Goal: Task Accomplishment & Management: Manage account settings

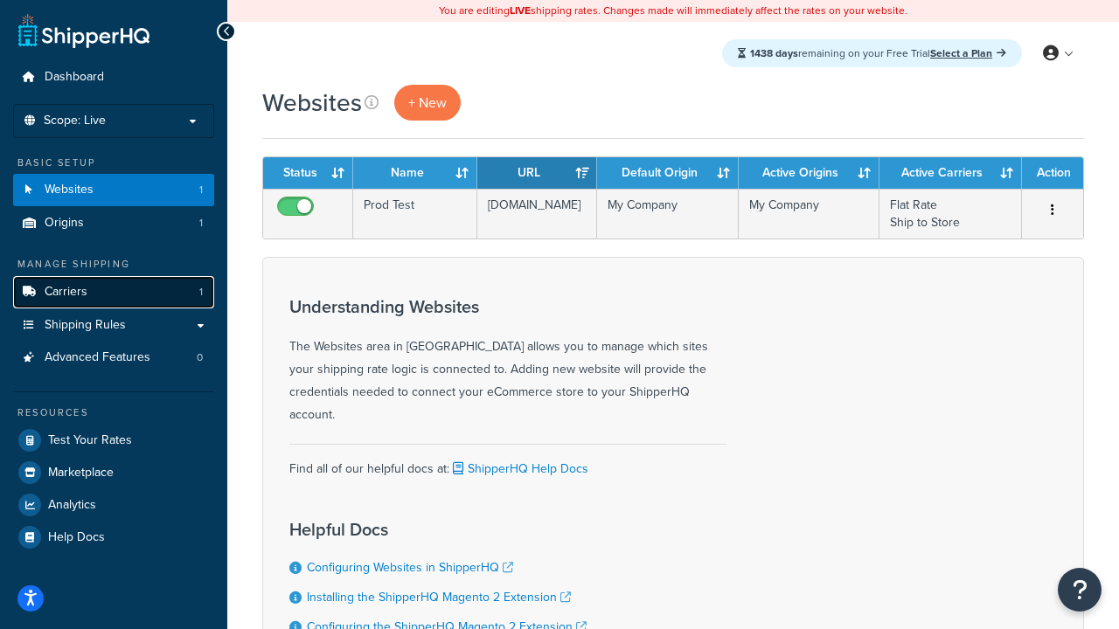
click at [156, 294] on link "Carriers 1" at bounding box center [113, 292] width 201 height 32
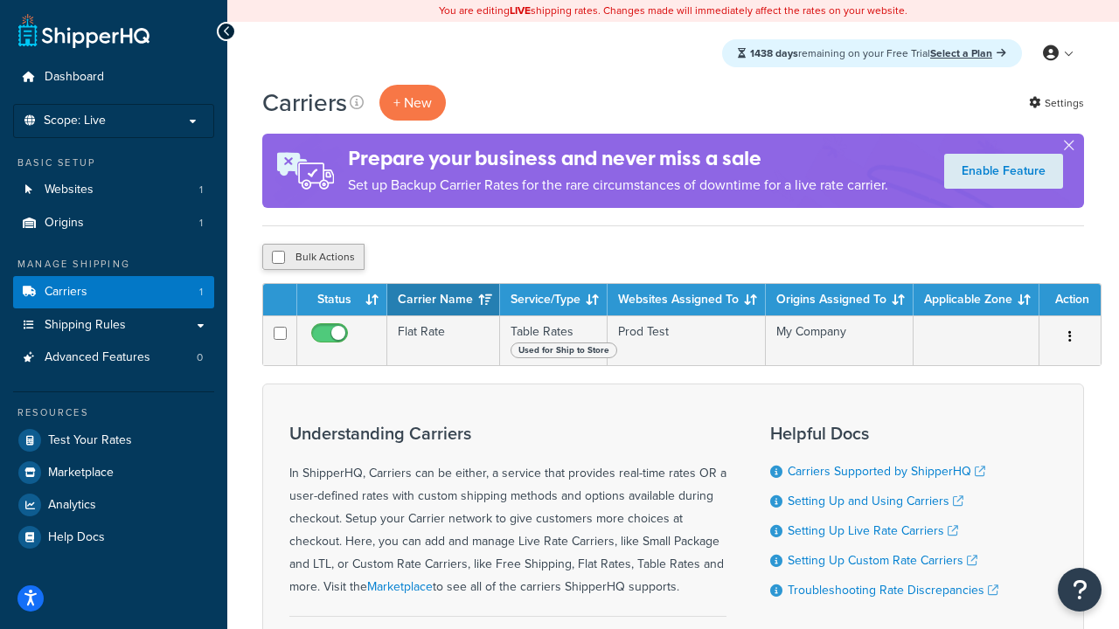
click at [316, 254] on button "Bulk Actions" at bounding box center [313, 257] width 102 height 26
checkbox input "true"
click at [477, 261] on button "Delete" at bounding box center [466, 257] width 60 height 26
